Goal: Information Seeking & Learning: Learn about a topic

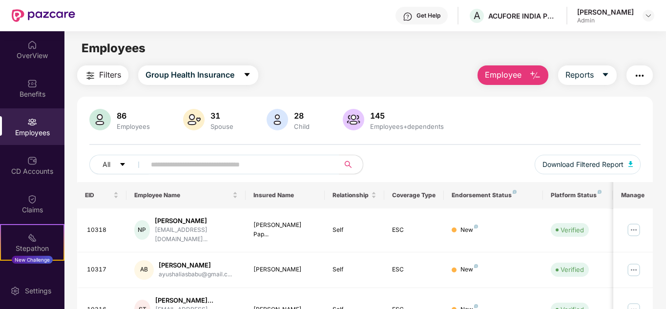
click at [41, 83] on div "Benefits" at bounding box center [32, 88] width 64 height 37
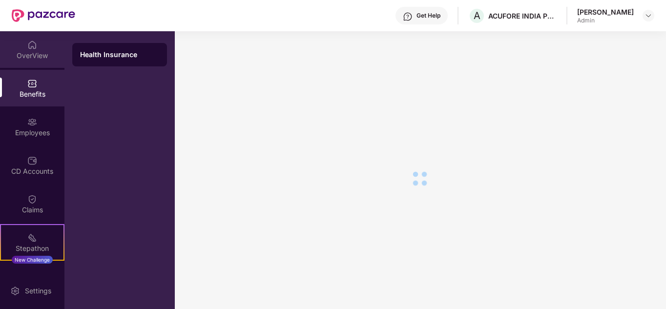
click at [40, 53] on div "OverView" at bounding box center [32, 56] width 64 height 10
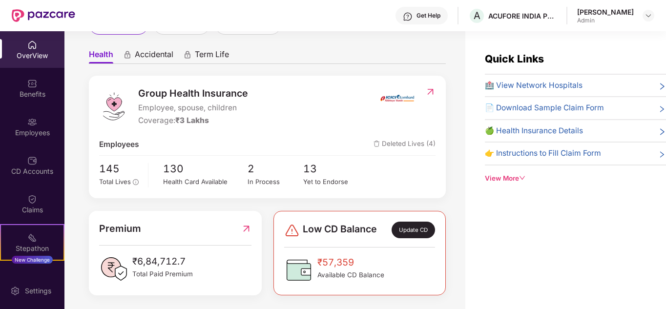
scroll to position [83, 0]
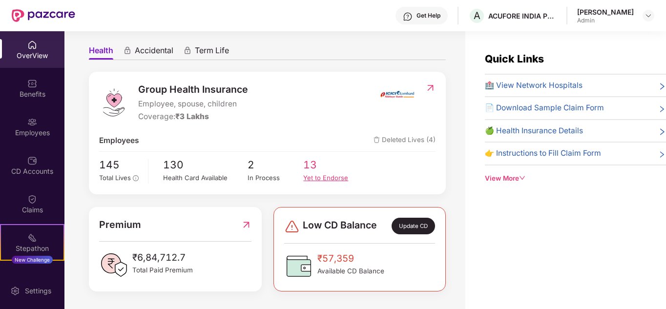
click at [321, 178] on div "Yet to Endorse" at bounding box center [331, 178] width 56 height 10
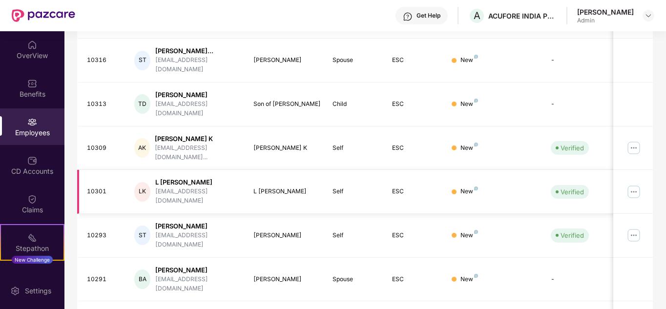
scroll to position [307, 0]
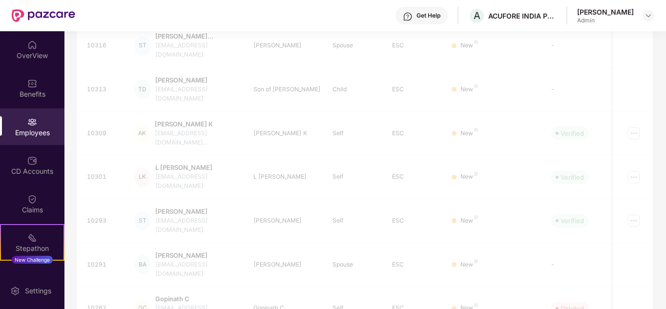
scroll to position [148, 0]
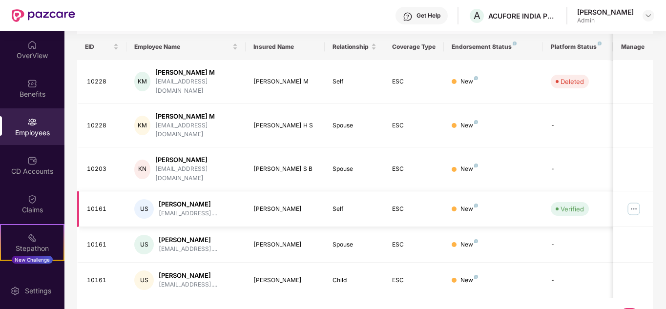
click at [634, 201] on img at bounding box center [634, 209] width 16 height 16
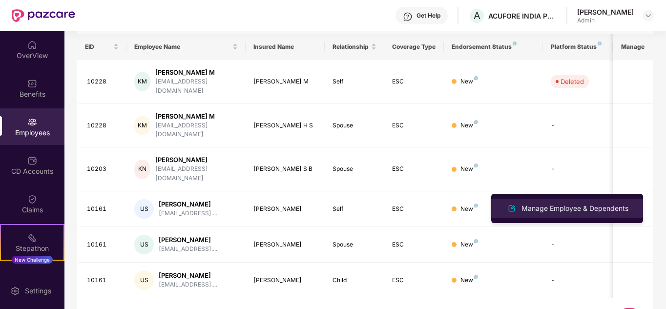
click at [543, 211] on div "Manage Employee & Dependents" at bounding box center [574, 208] width 111 height 11
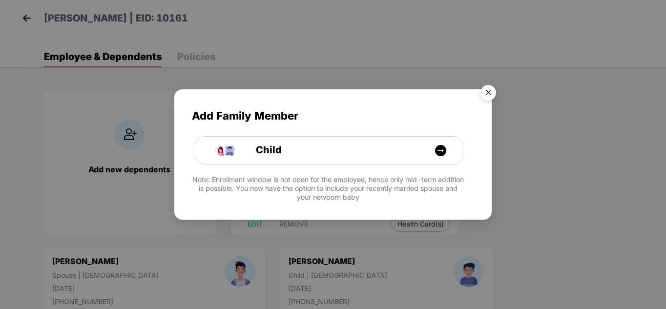
click at [489, 91] on img "Close" at bounding box center [487, 94] width 27 height 27
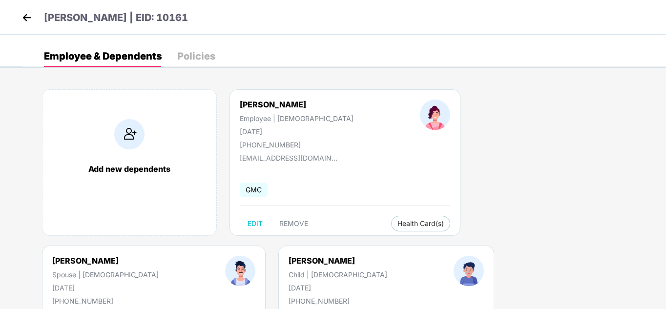
scroll to position [0, 0]
click at [25, 14] on img at bounding box center [27, 18] width 15 height 15
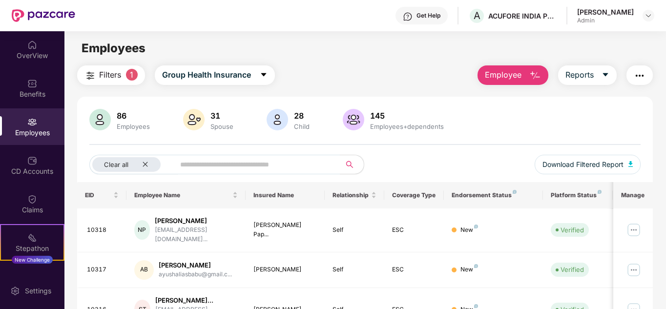
click at [107, 73] on span "Filters" at bounding box center [110, 75] width 22 height 12
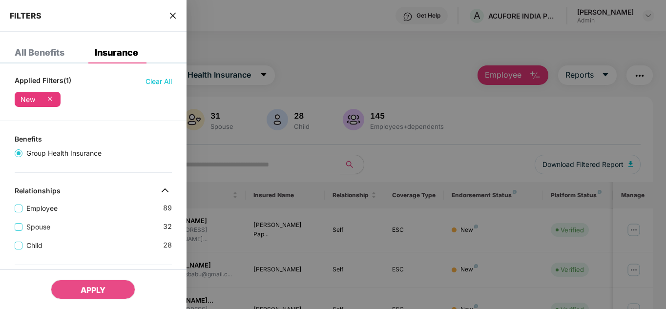
click at [51, 99] on icon at bounding box center [50, 99] width 10 height 10
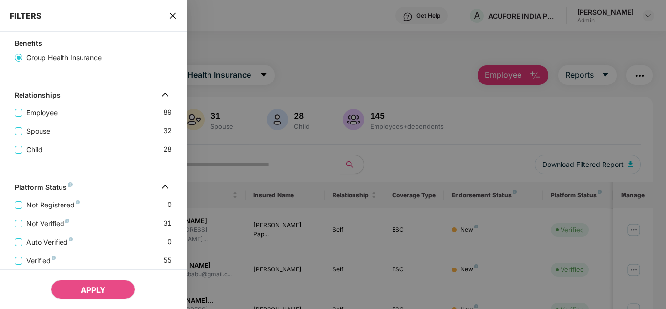
scroll to position [49, 0]
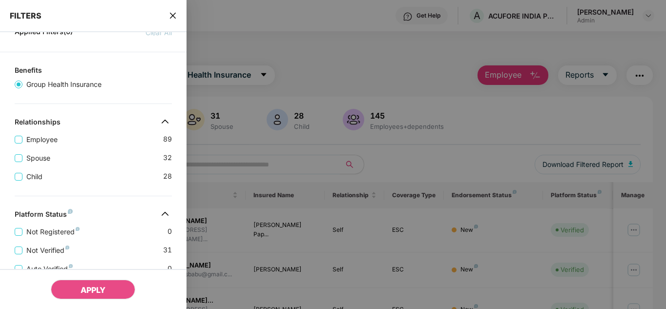
click at [39, 145] on div "Spouse 32" at bounding box center [93, 154] width 157 height 19
click at [36, 153] on span "Spouse" at bounding box center [38, 158] width 32 height 11
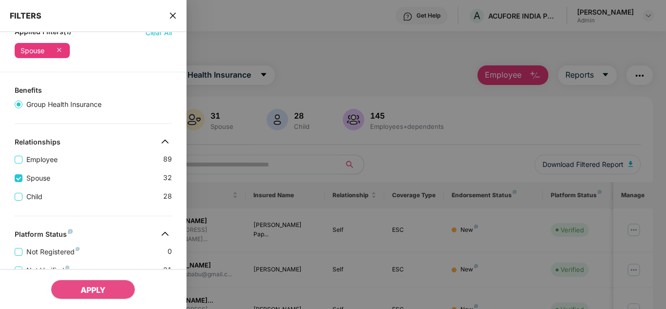
click at [38, 139] on div "Relationships" at bounding box center [38, 144] width 46 height 12
click at [59, 51] on icon at bounding box center [59, 50] width 10 height 10
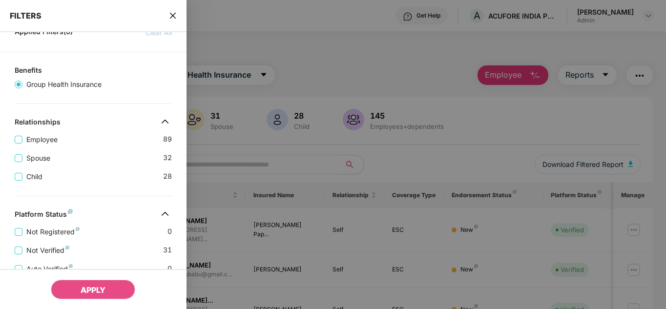
click at [13, 139] on div "Employee 89 Spouse 32 Child [DEMOGRAPHIC_DATA]" at bounding box center [93, 154] width 186 height 56
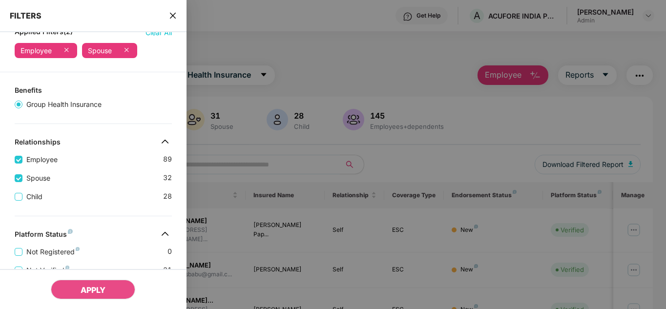
click at [18, 191] on div "Child [DEMOGRAPHIC_DATA]" at bounding box center [93, 193] width 157 height 19
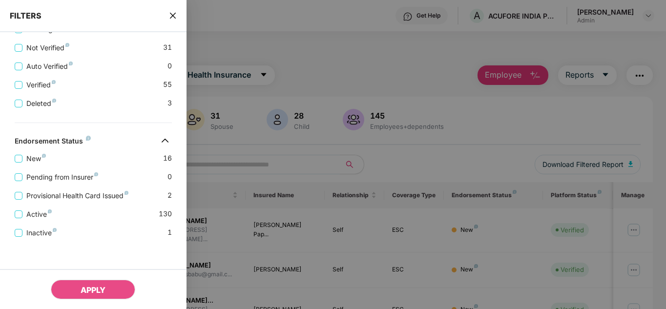
scroll to position [294, 0]
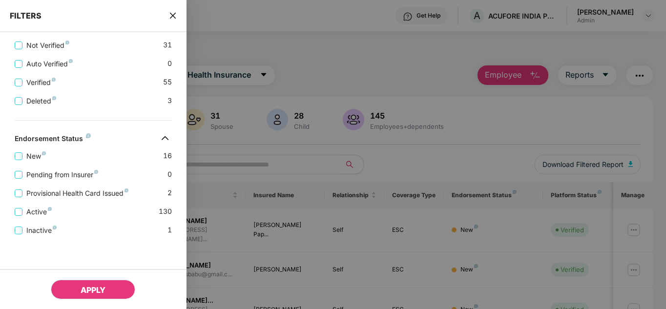
click at [93, 291] on span "APPLY" at bounding box center [93, 290] width 25 height 10
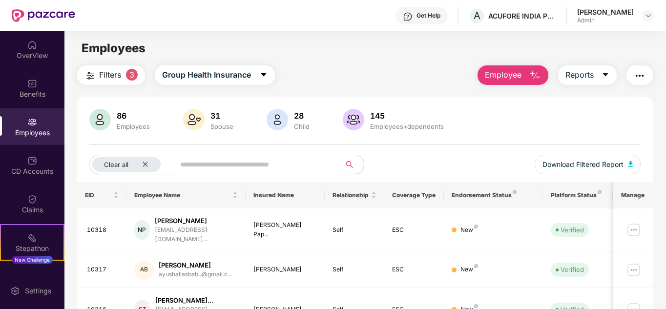
click at [115, 75] on span "Filters" at bounding box center [110, 75] width 22 height 12
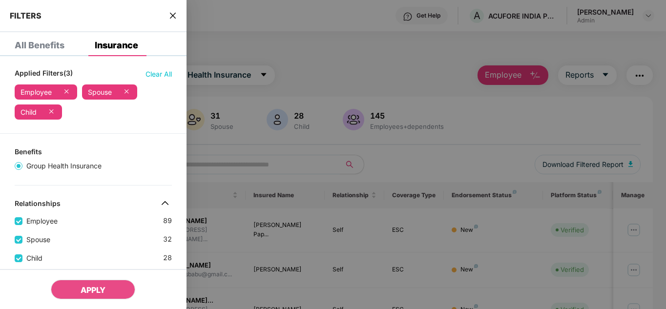
scroll to position [0, 0]
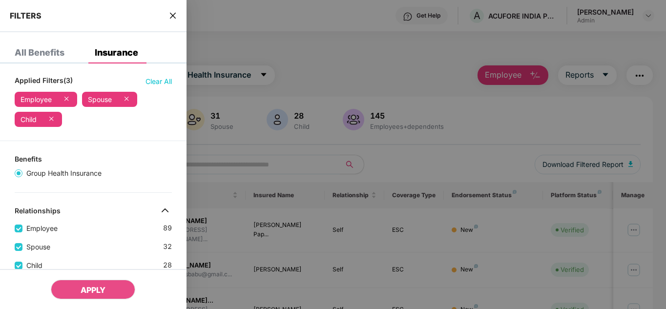
click at [155, 83] on span "Clear All" at bounding box center [158, 81] width 26 height 11
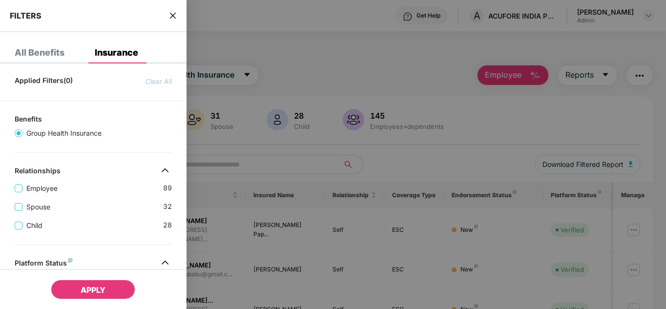
click at [95, 287] on span "APPLY" at bounding box center [93, 290] width 25 height 10
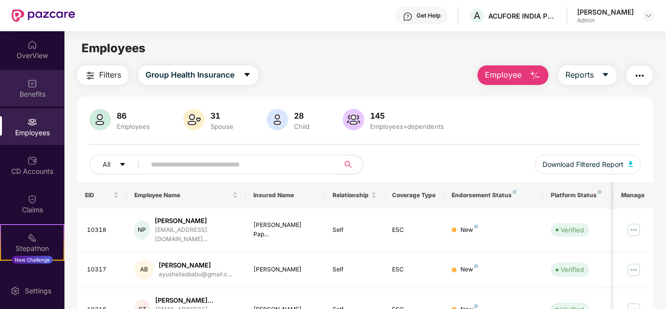
click at [32, 79] on img at bounding box center [32, 84] width 10 height 10
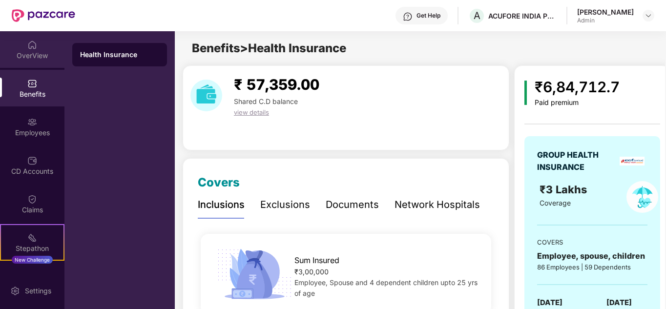
click at [26, 52] on div "OverView" at bounding box center [32, 56] width 64 height 10
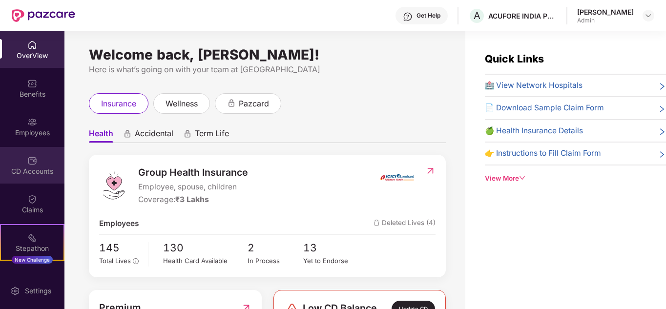
click at [37, 161] on div "CD Accounts" at bounding box center [32, 165] width 64 height 37
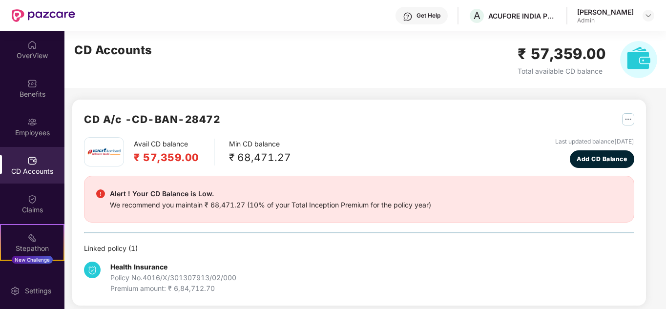
click at [560, 53] on h2 "₹ 57,359.00" at bounding box center [561, 53] width 88 height 23
click at [43, 95] on div "Benefits" at bounding box center [32, 94] width 64 height 10
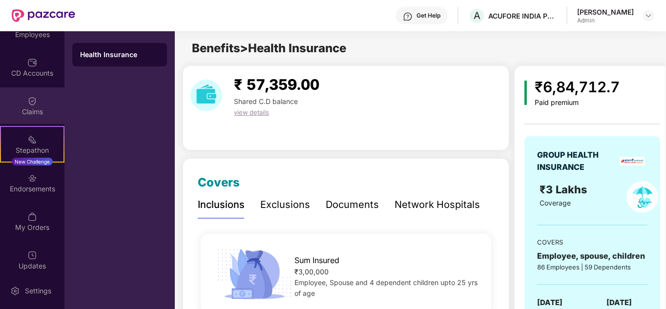
scroll to position [106, 0]
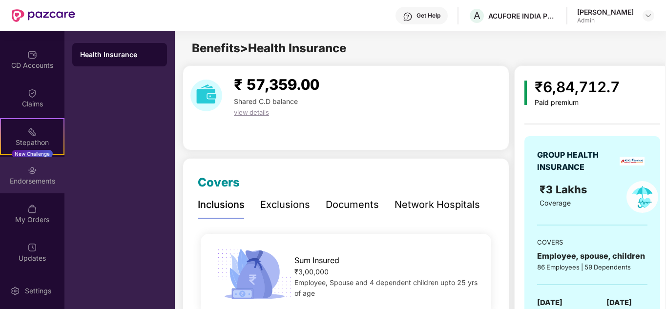
click at [32, 178] on div "Endorsements" at bounding box center [32, 181] width 64 height 10
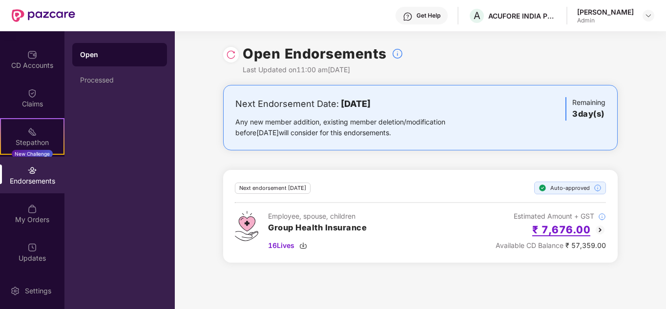
click at [565, 227] on h2 "₹ 7,676.00" at bounding box center [561, 230] width 58 height 16
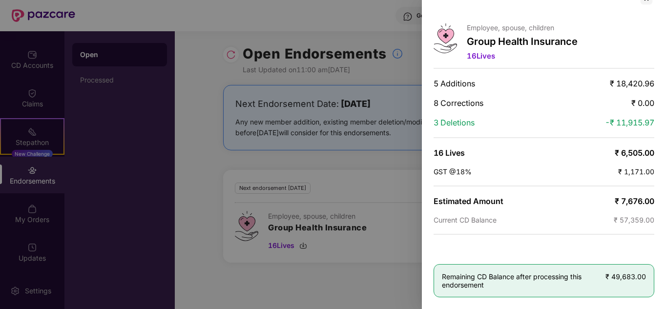
scroll to position [0, 0]
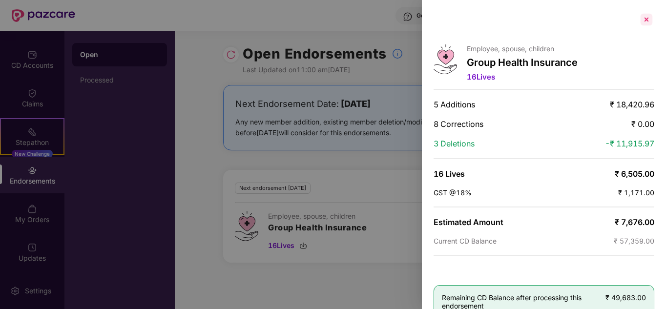
click at [648, 20] on div at bounding box center [646, 20] width 16 height 16
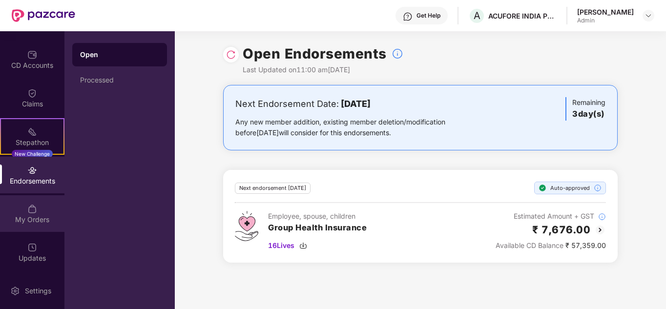
click at [29, 212] on img at bounding box center [32, 209] width 10 height 10
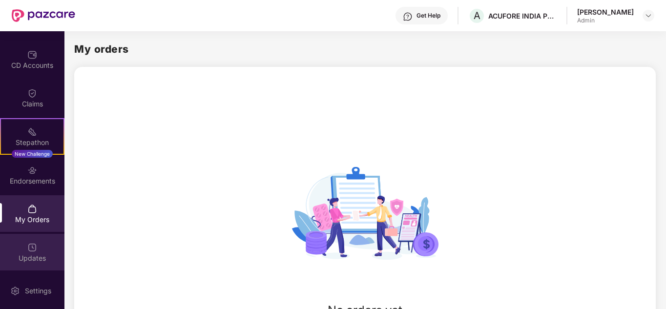
click at [34, 250] on img at bounding box center [32, 248] width 10 height 10
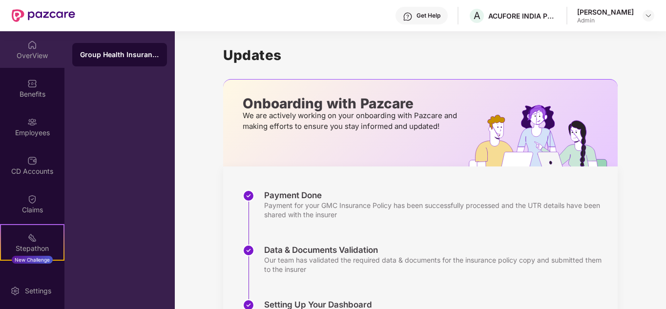
click at [31, 54] on div "OverView" at bounding box center [32, 56] width 64 height 10
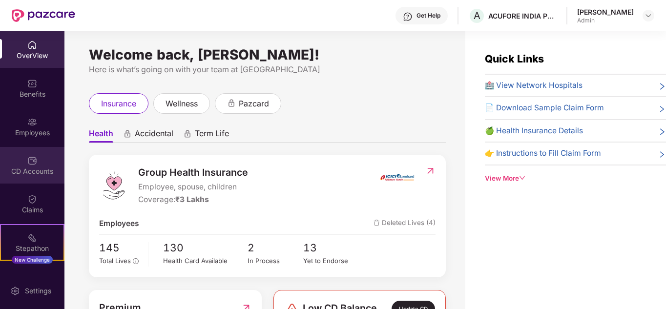
click at [19, 160] on div "CD Accounts" at bounding box center [32, 165] width 64 height 37
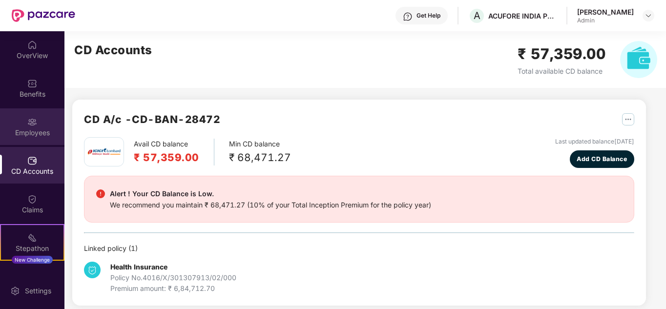
click at [25, 127] on div "Employees" at bounding box center [32, 126] width 64 height 37
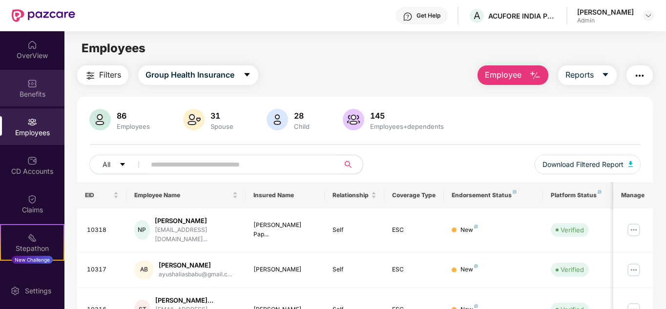
click at [28, 85] on img at bounding box center [32, 84] width 10 height 10
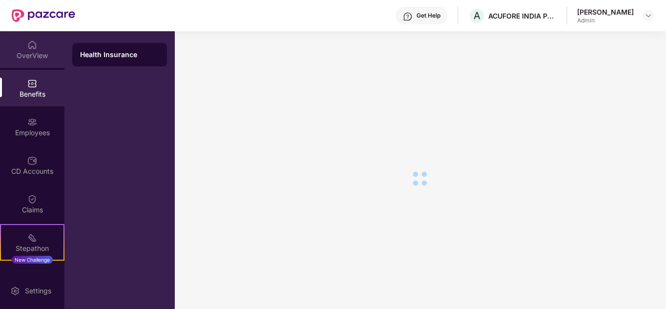
click at [37, 49] on div "OverView" at bounding box center [32, 49] width 64 height 37
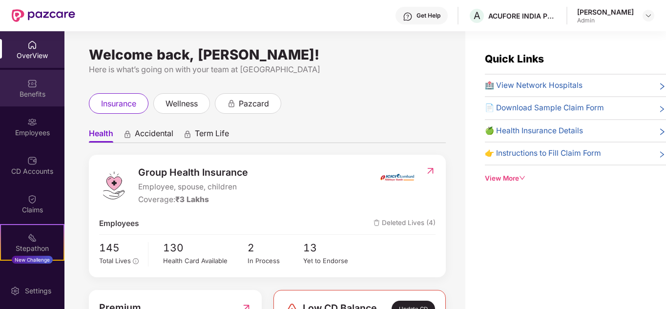
click at [28, 90] on div "Benefits" at bounding box center [32, 94] width 64 height 10
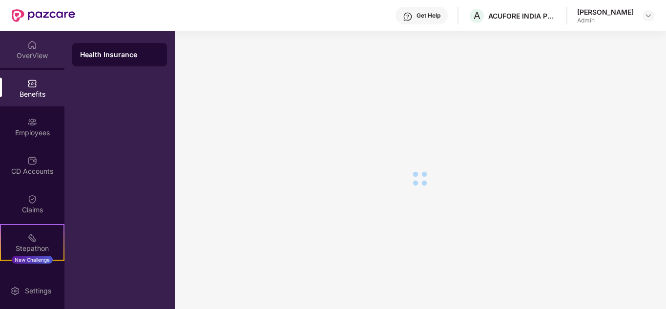
click at [32, 54] on div "OverView" at bounding box center [32, 56] width 64 height 10
